Goal: Register for event/course

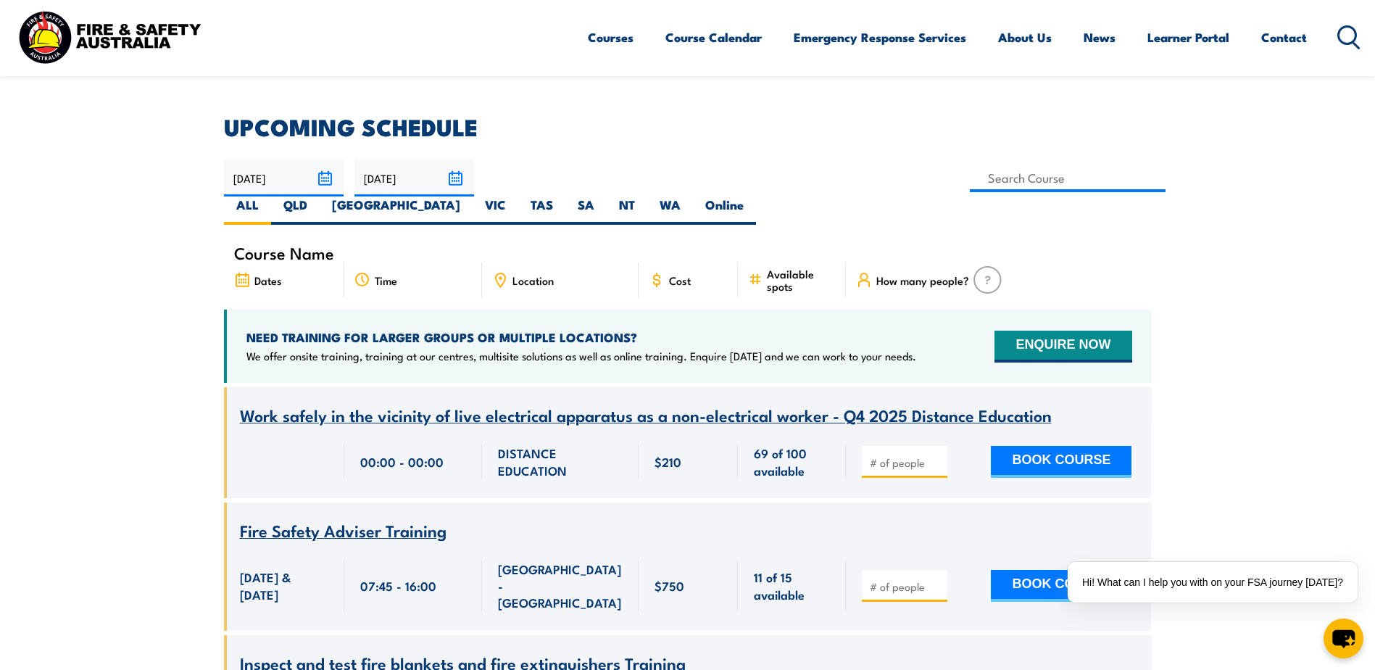
scroll to position [362, 0]
click at [396, 518] on span "Fire Safety Adviser Training" at bounding box center [343, 530] width 207 height 25
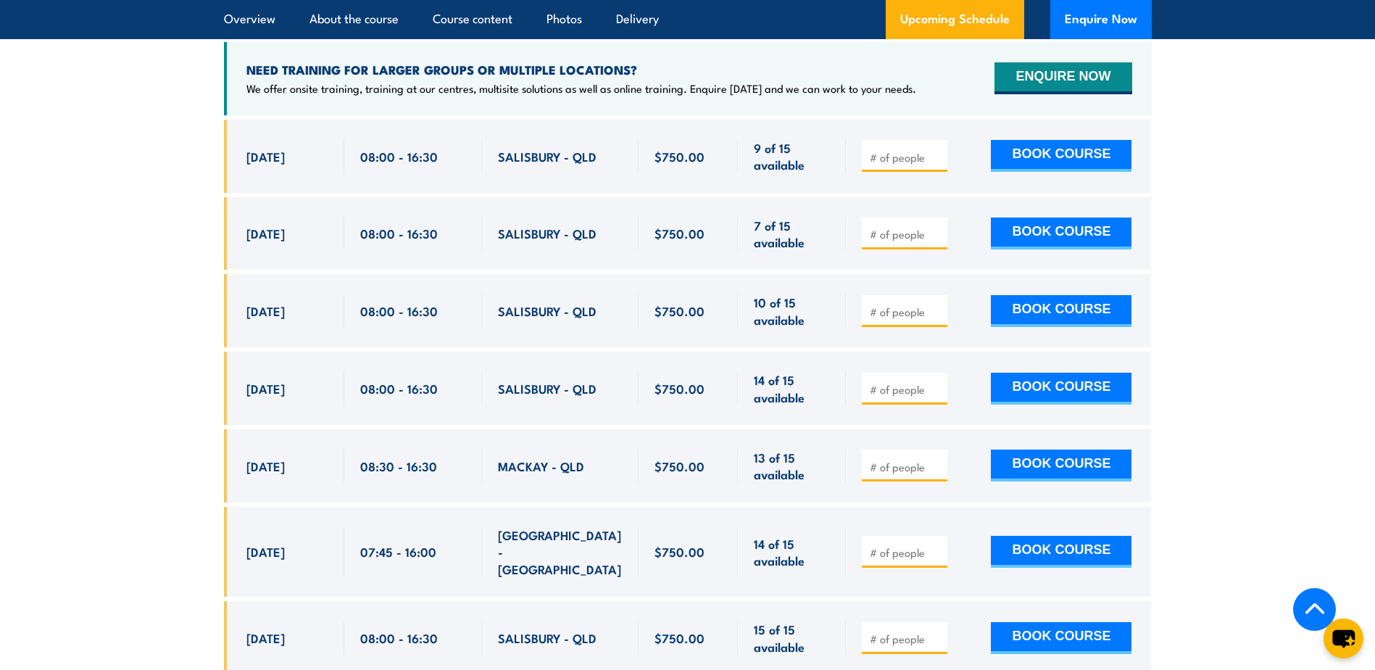
scroll to position [2537, 0]
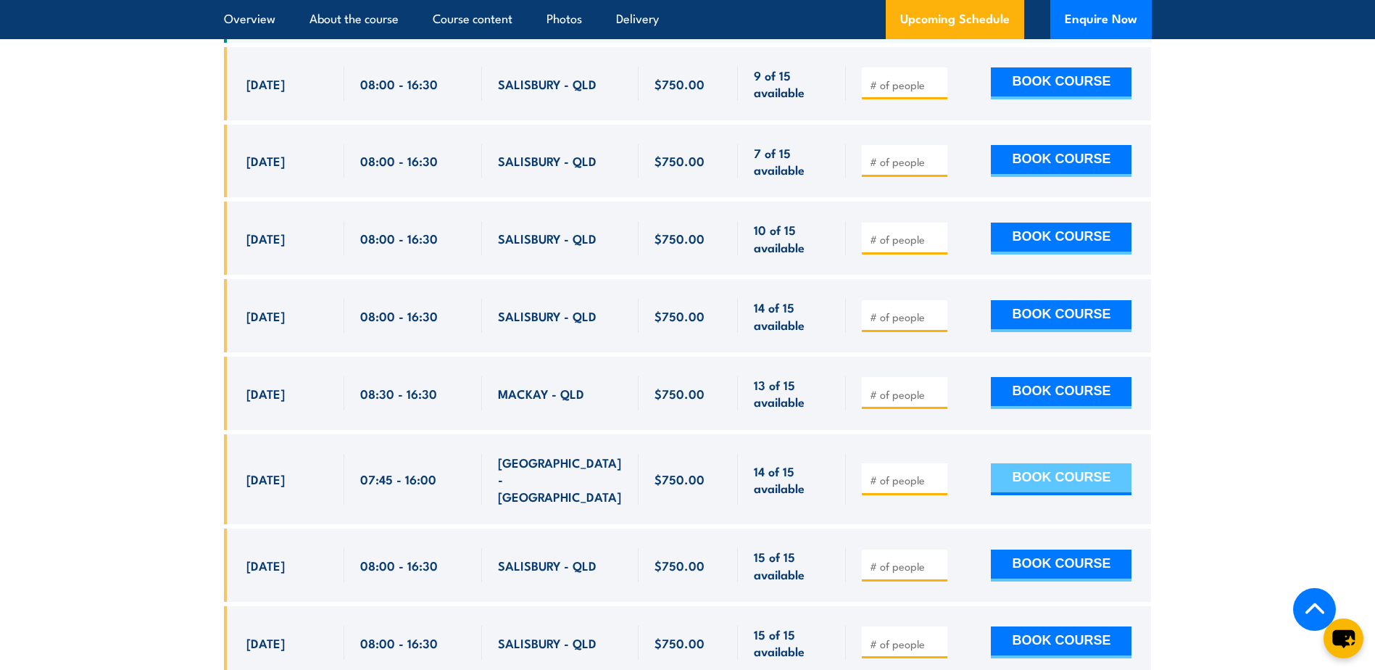
click at [1030, 475] on button "BOOK COURSE" at bounding box center [1061, 479] width 141 height 32
type input "1"
click at [1053, 481] on button "BOOK COURSE" at bounding box center [1061, 479] width 141 height 32
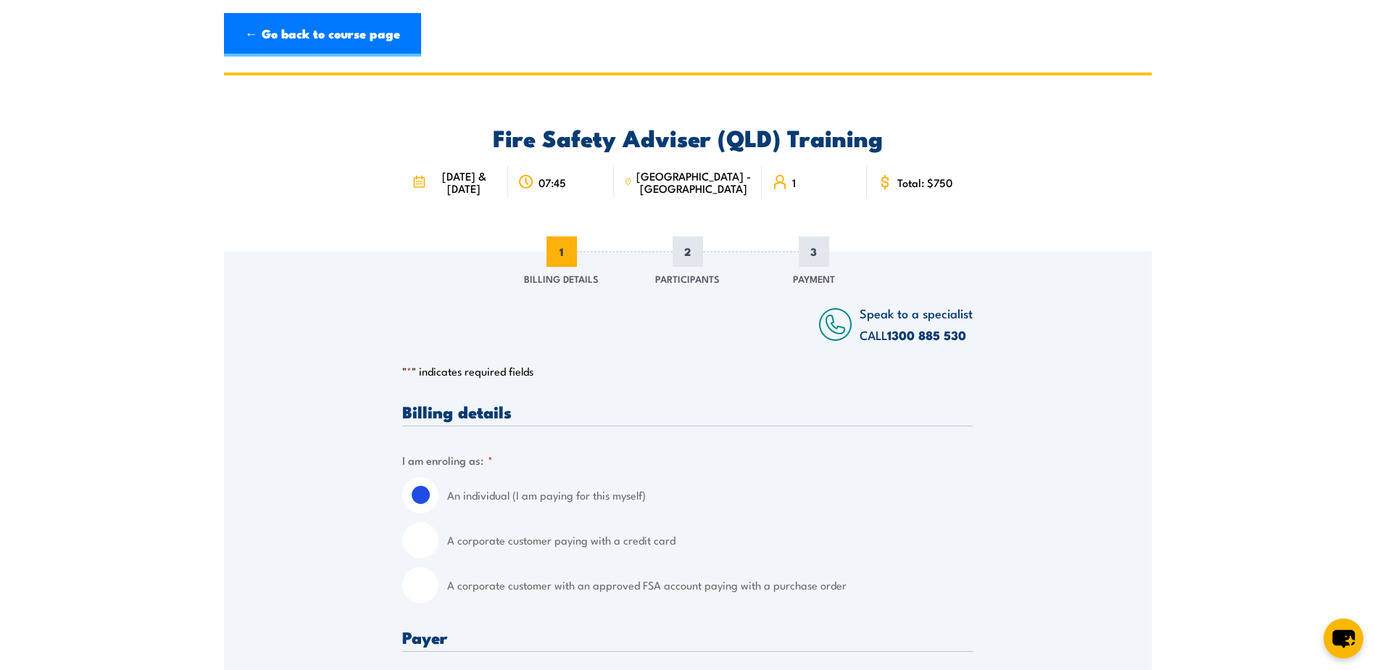
click at [424, 551] on input "A corporate customer paying with a credit card" at bounding box center [420, 540] width 36 height 36
radio input "true"
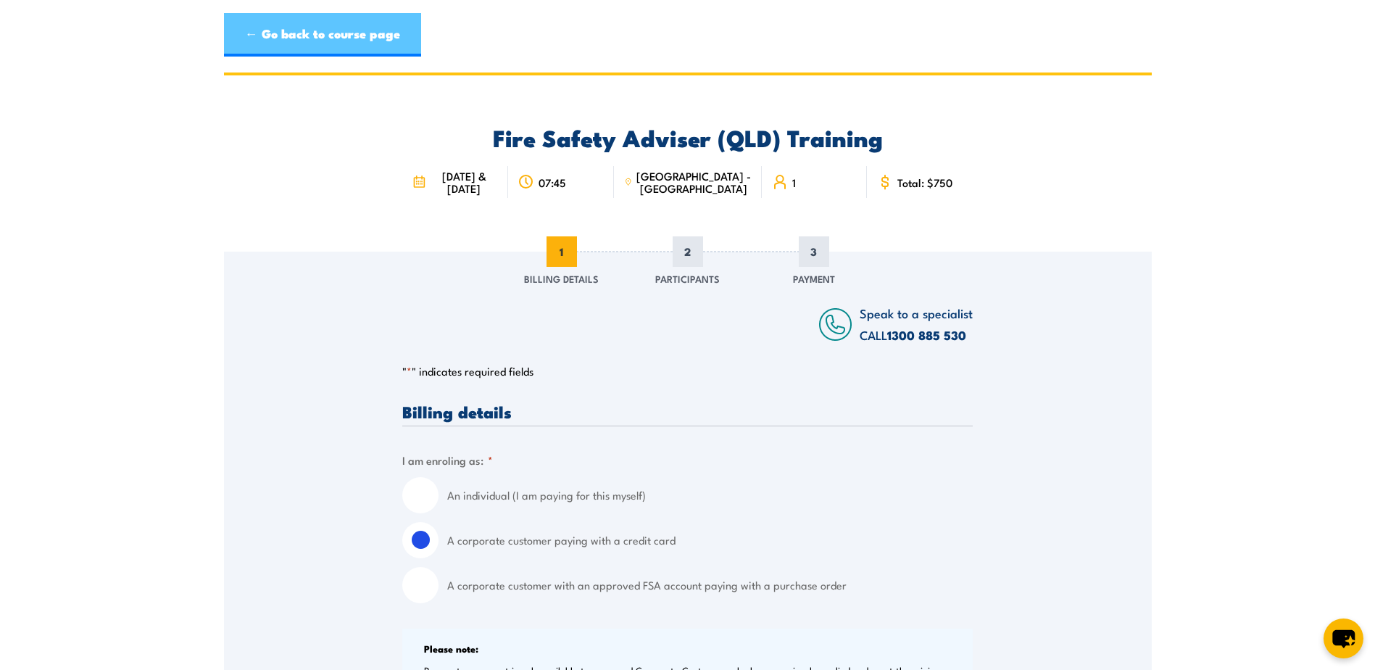
click at [305, 37] on link "← Go back to course page" at bounding box center [322, 34] width 197 height 43
